Goal: Task Accomplishment & Management: Use online tool/utility

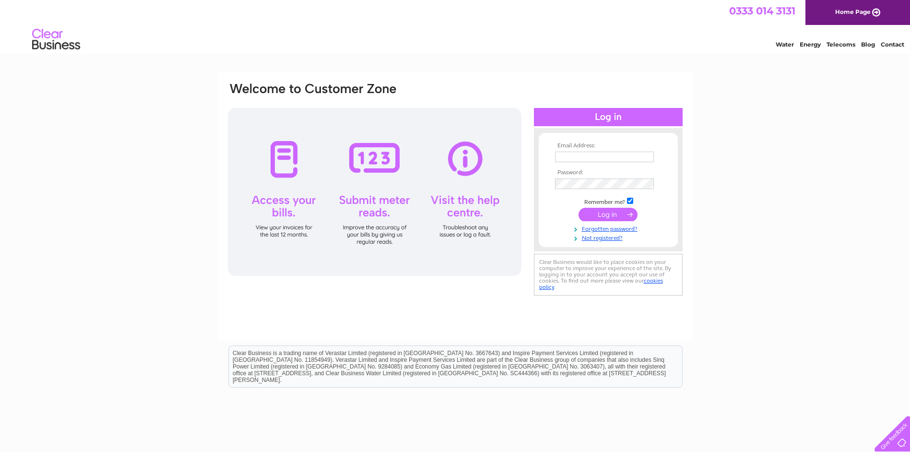
type input "corinne@grahamedwards-ca.co.uk"
click at [605, 213] on input "submit" at bounding box center [607, 214] width 59 height 13
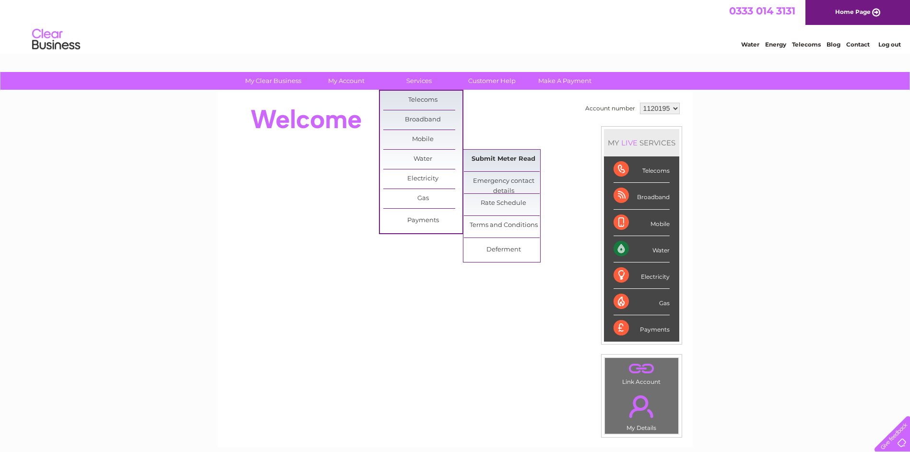
click at [478, 164] on link "Submit Meter Read" at bounding box center [503, 159] width 79 height 19
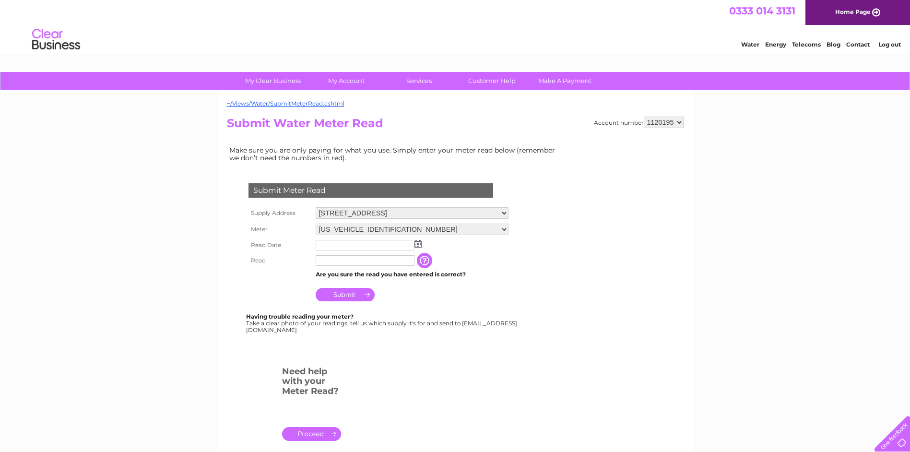
click at [420, 245] on img at bounding box center [417, 244] width 7 height 8
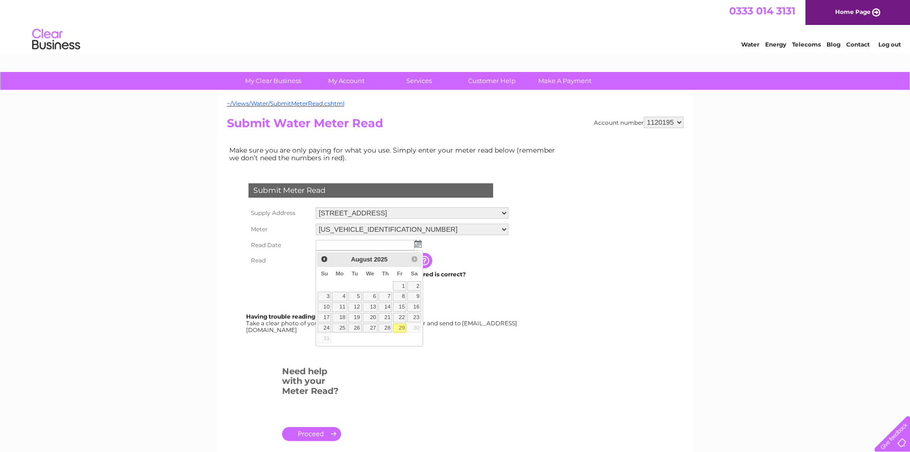
click at [399, 329] on link "29" at bounding box center [399, 328] width 13 height 10
type input "2025/08/29"
click at [399, 329] on link "29" at bounding box center [399, 328] width 13 height 10
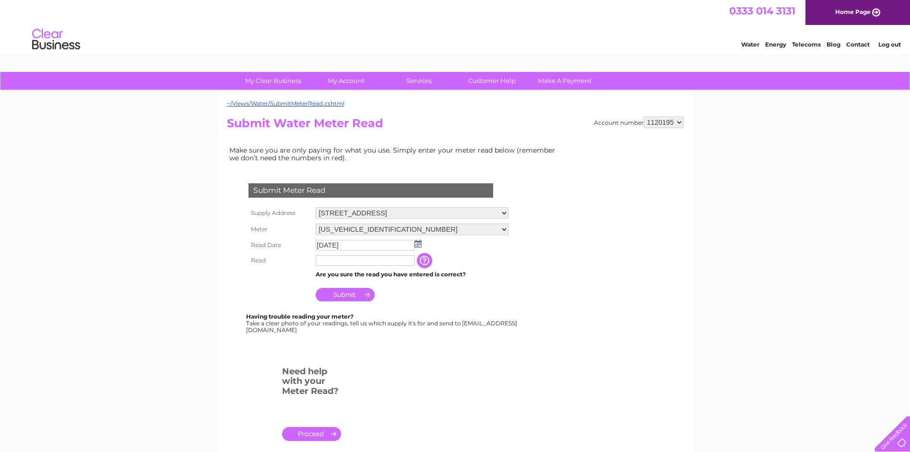
click at [368, 260] on input "text" at bounding box center [364, 260] width 99 height 11
type input "1026"
click at [342, 296] on input "Submit" at bounding box center [344, 295] width 59 height 13
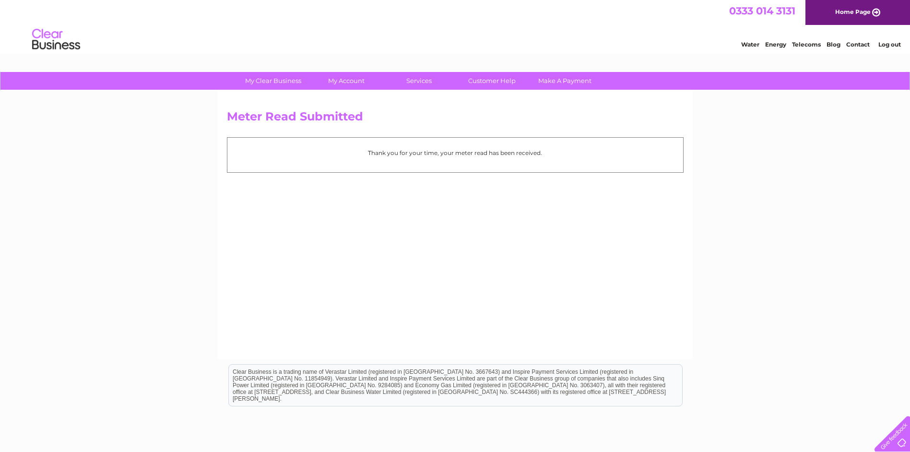
click at [887, 42] on link "Log out" at bounding box center [889, 44] width 23 height 7
